Goal: Transaction & Acquisition: Purchase product/service

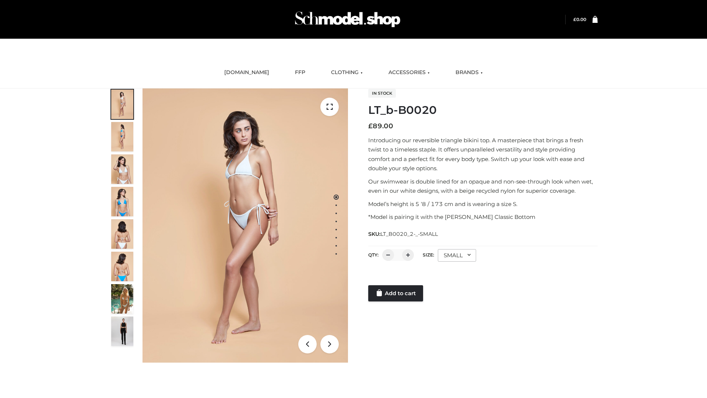
click at [396, 293] on link "Add to cart" at bounding box center [395, 293] width 55 height 16
